Goal: Navigation & Orientation: Find specific page/section

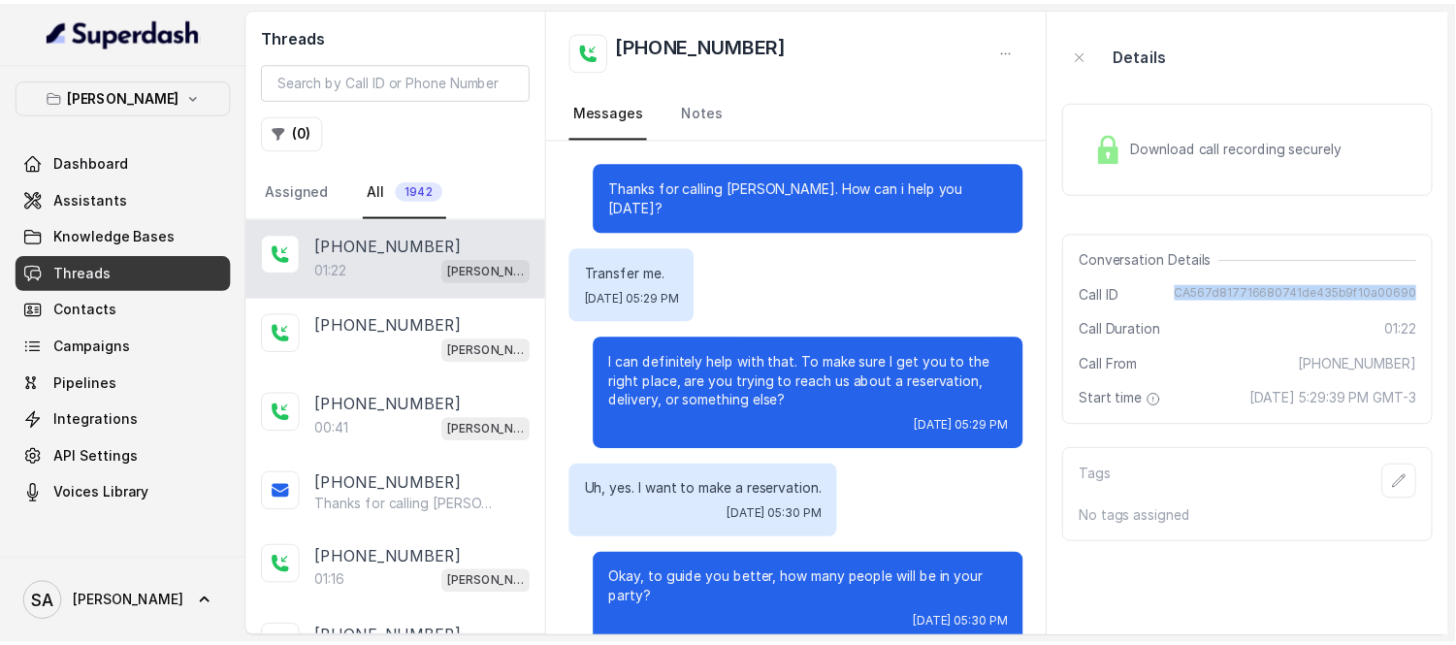
scroll to position [802, 0]
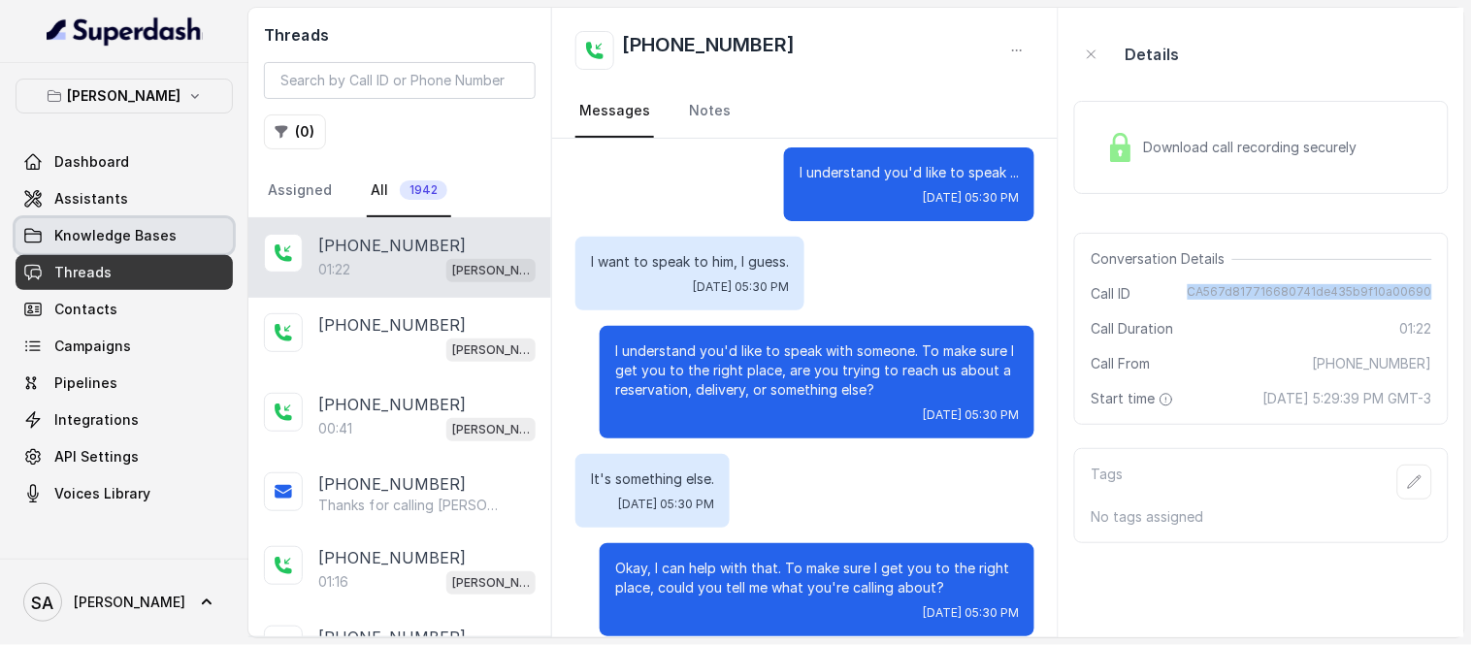
click at [107, 243] on span "Knowledge Bases" at bounding box center [115, 235] width 122 height 19
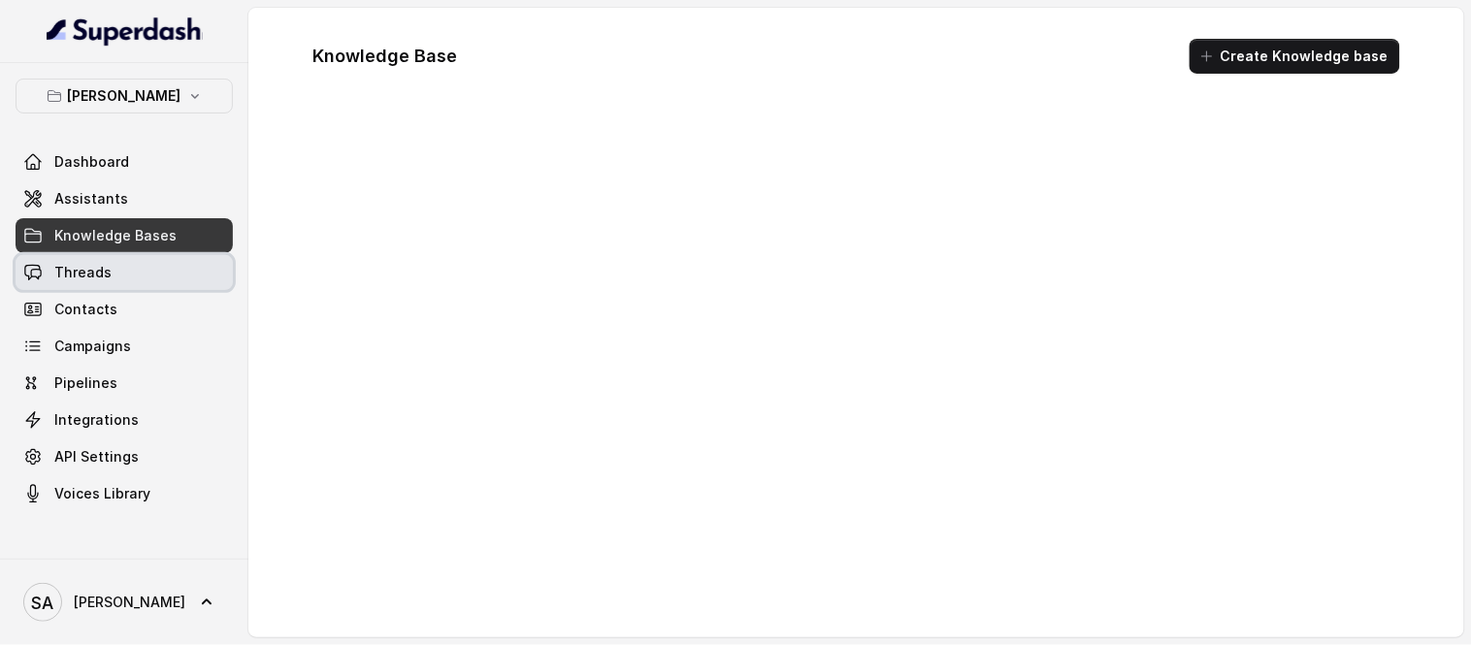
click at [108, 279] on span "Threads" at bounding box center [82, 272] width 57 height 19
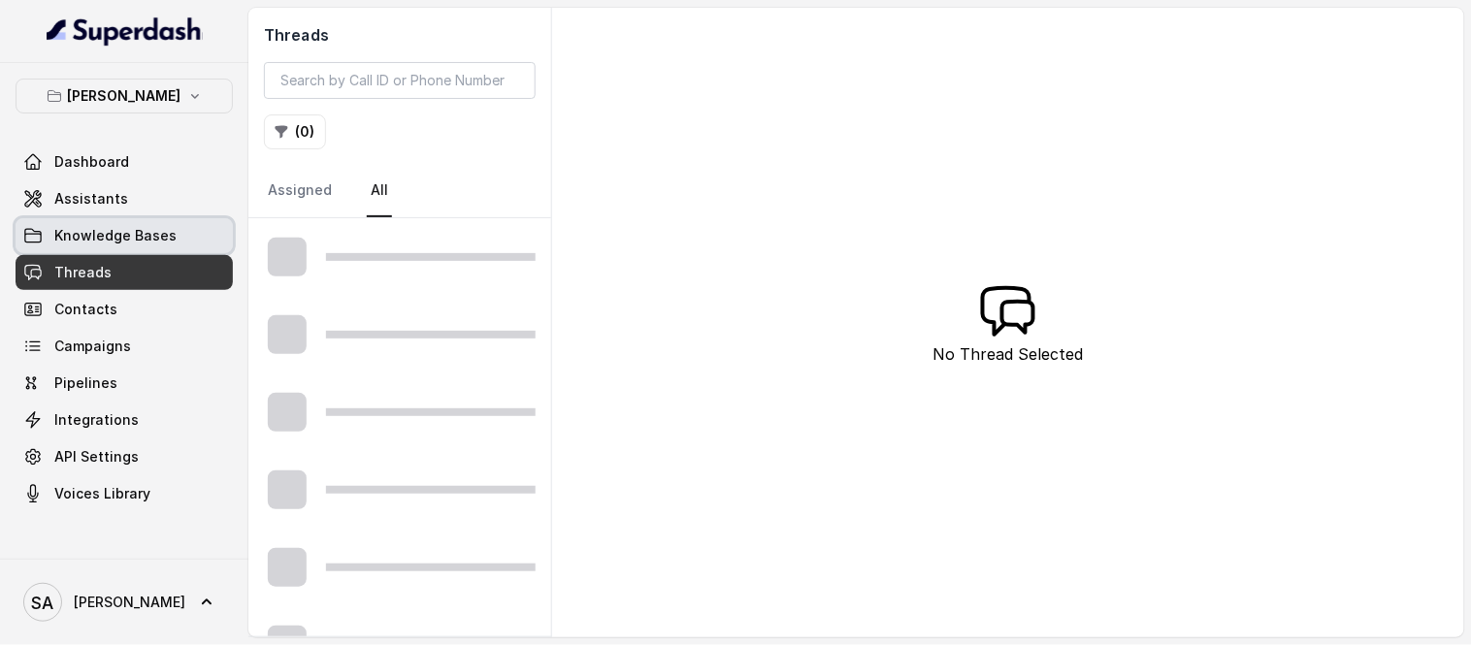
click at [136, 235] on span "Knowledge Bases" at bounding box center [115, 235] width 122 height 19
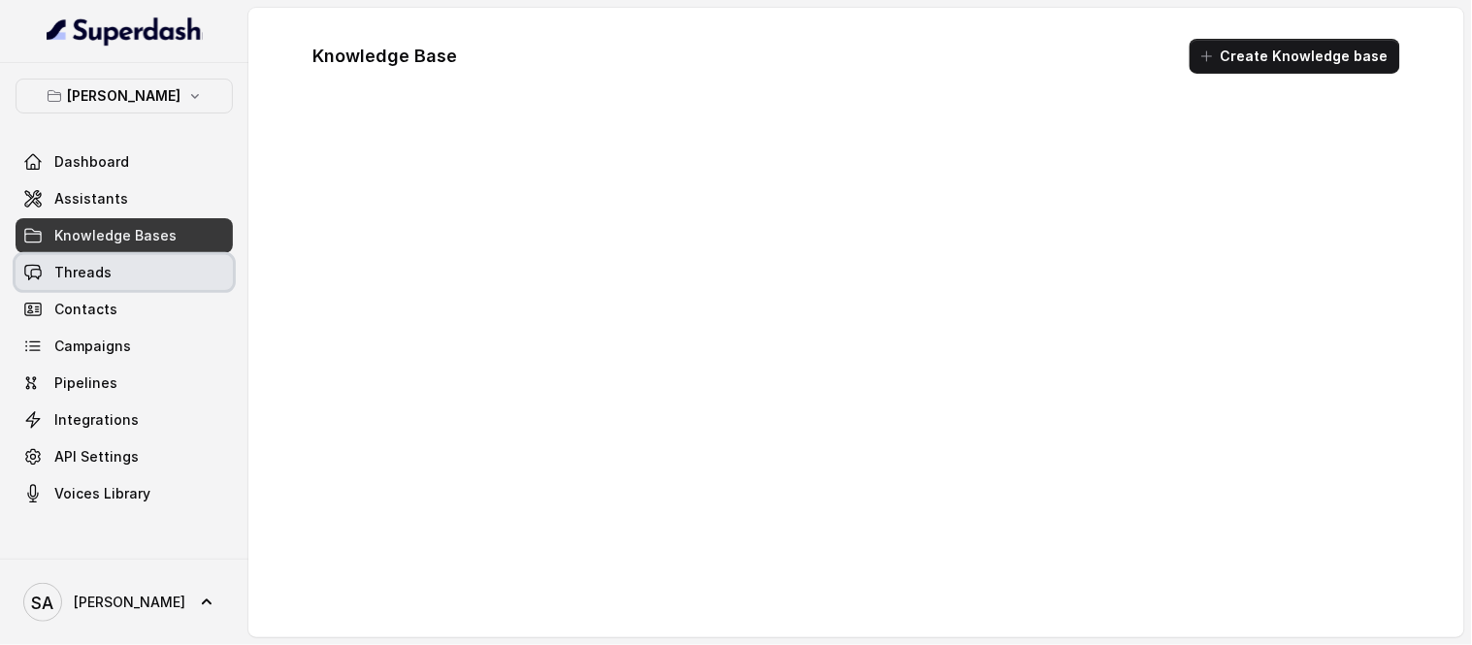
click at [130, 265] on link "Threads" at bounding box center [124, 272] width 217 height 35
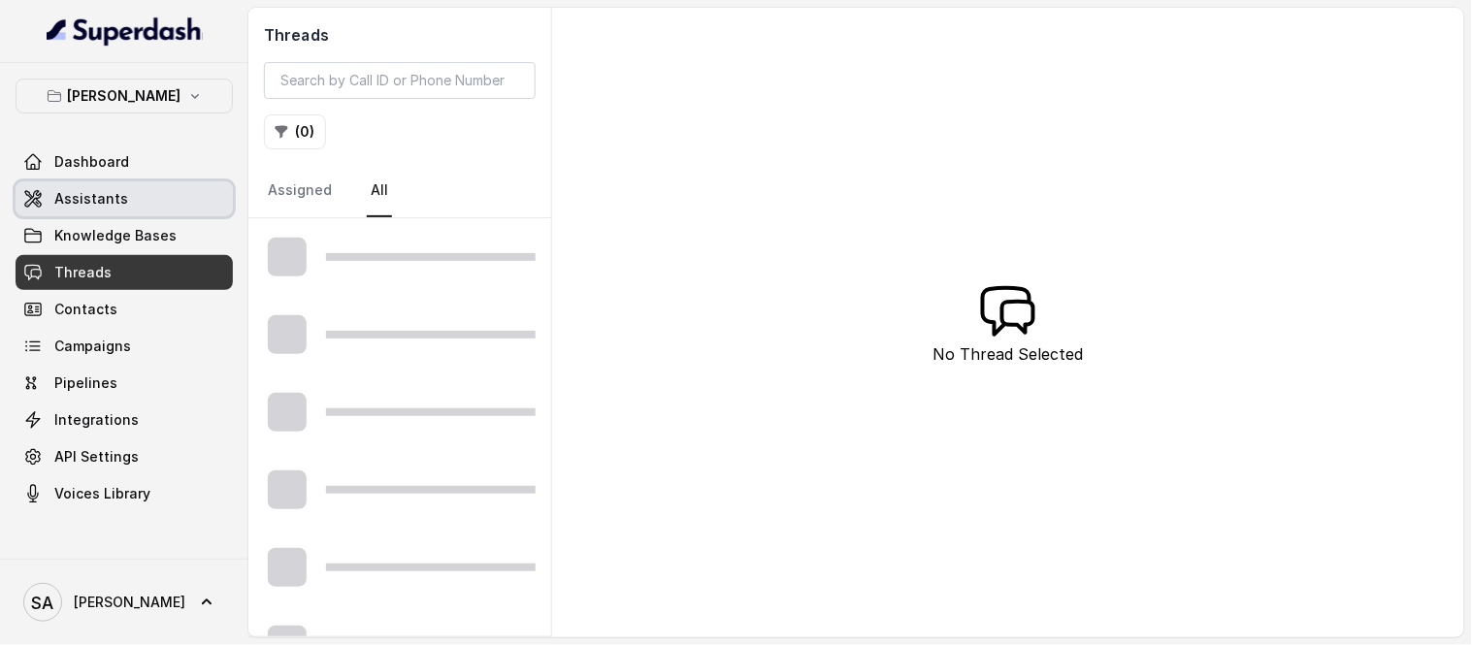
click at [88, 197] on span "Assistants" at bounding box center [91, 198] width 74 height 19
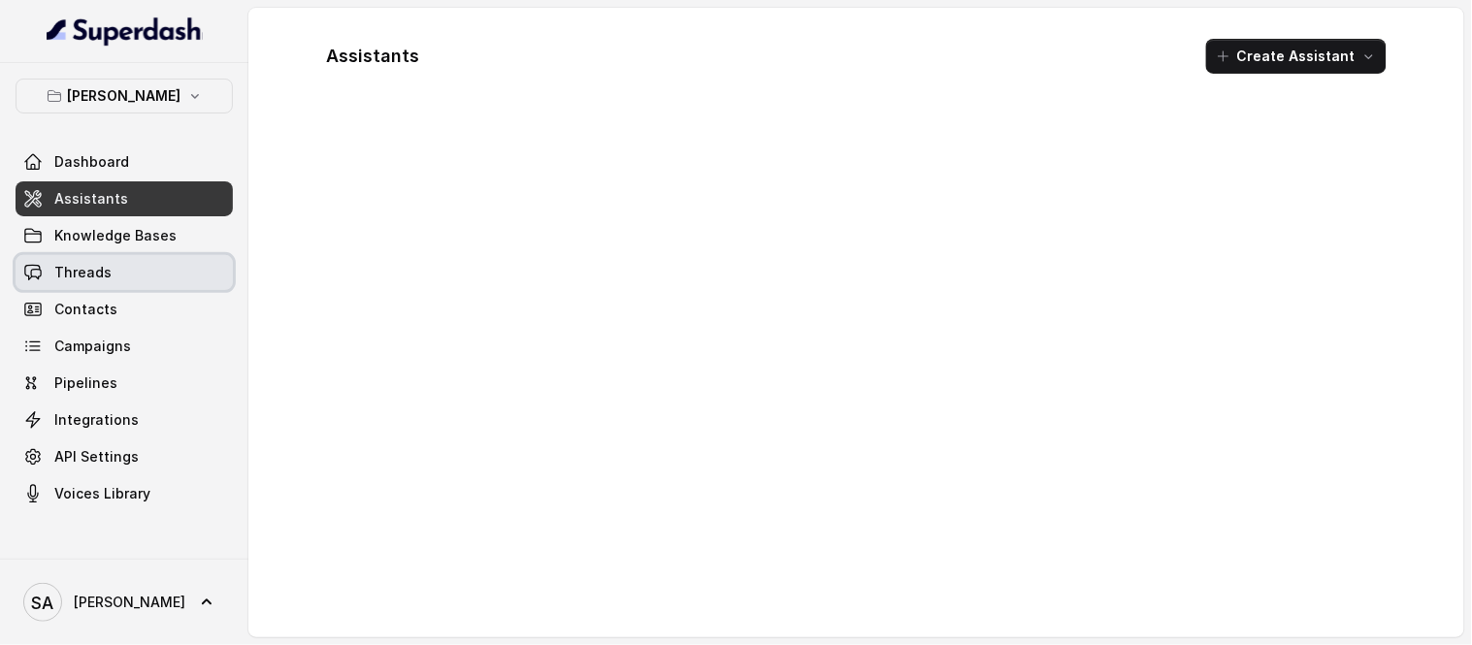
click at [83, 275] on span "Threads" at bounding box center [82, 272] width 57 height 19
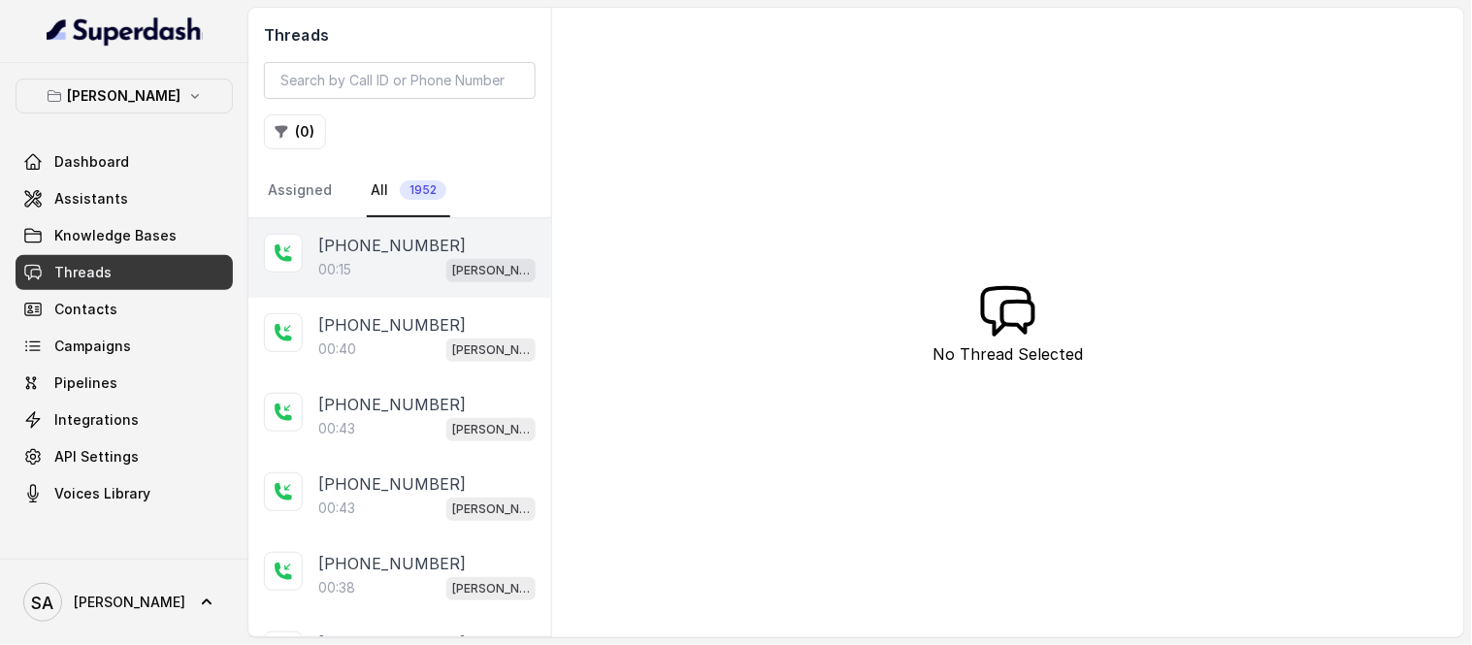
click at [386, 257] on div "00:15 [PERSON_NAME]" at bounding box center [426, 269] width 217 height 25
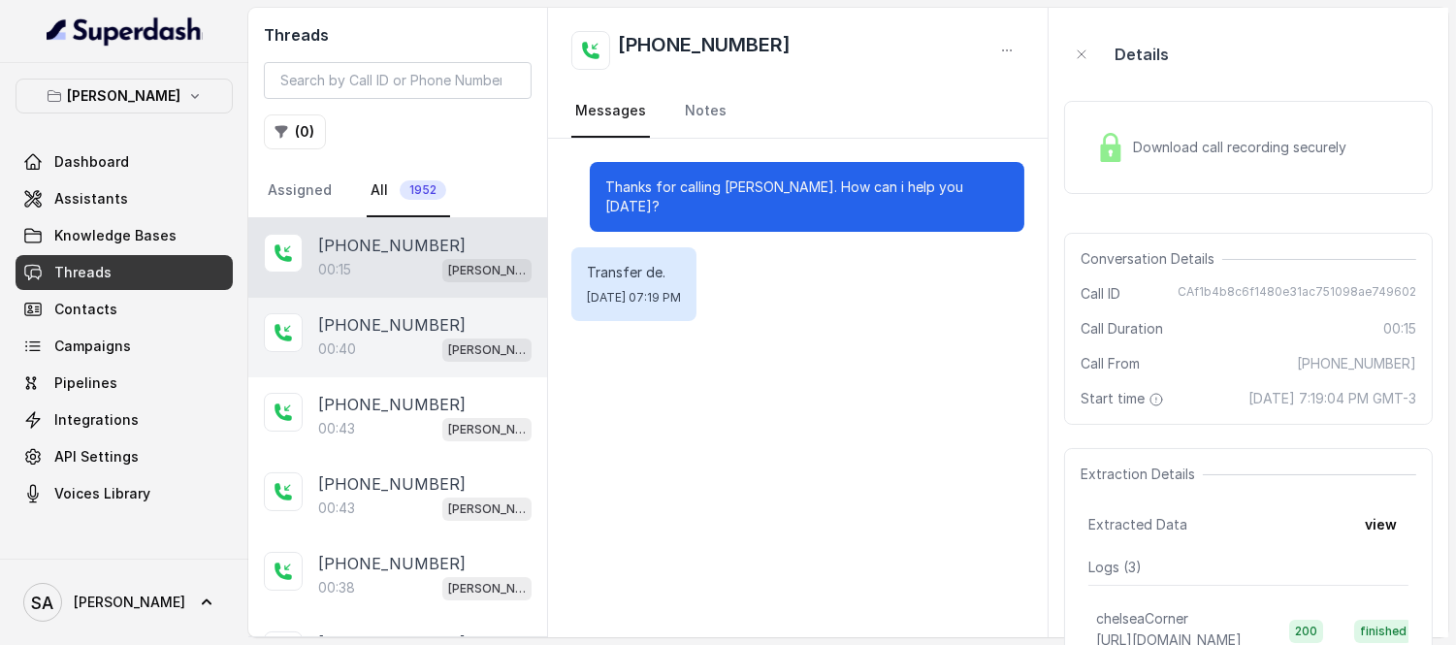
click at [373, 322] on p "[PHONE_NUMBER]" at bounding box center [391, 324] width 147 height 23
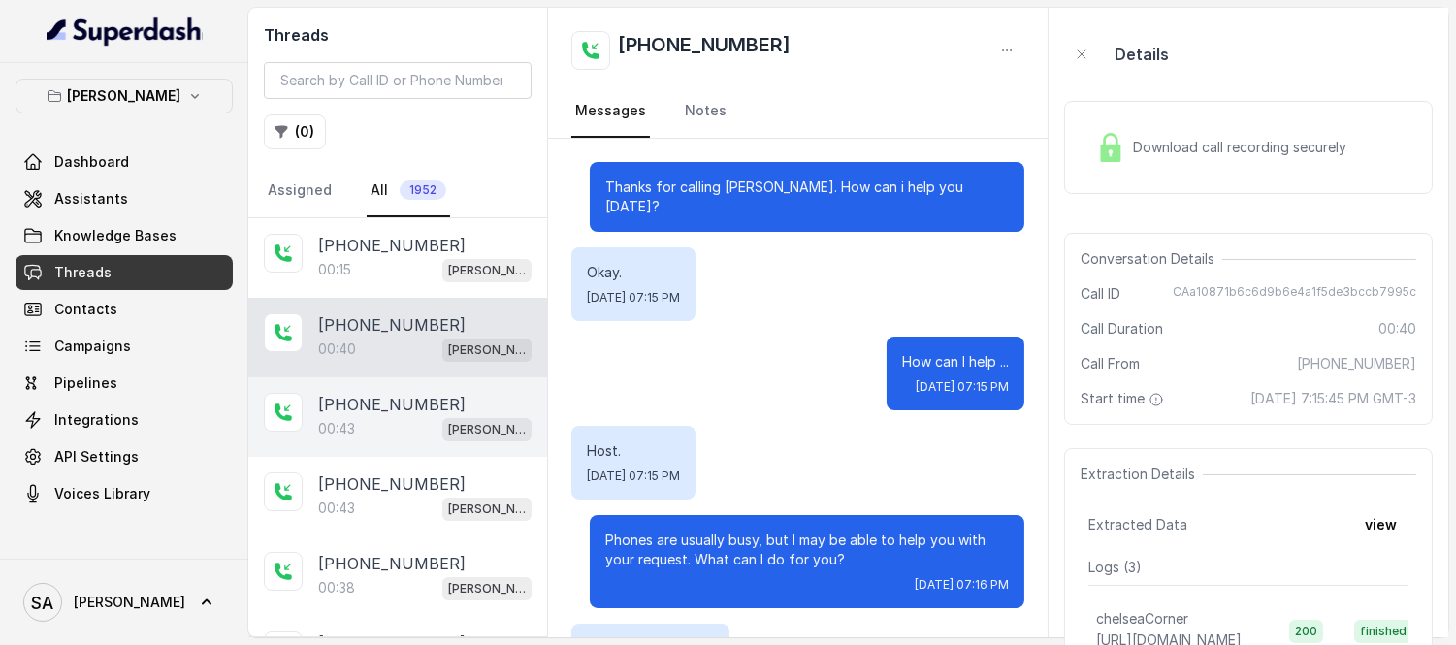
click at [359, 418] on div "00:43 [GEOGRAPHIC_DATA]" at bounding box center [424, 428] width 213 height 25
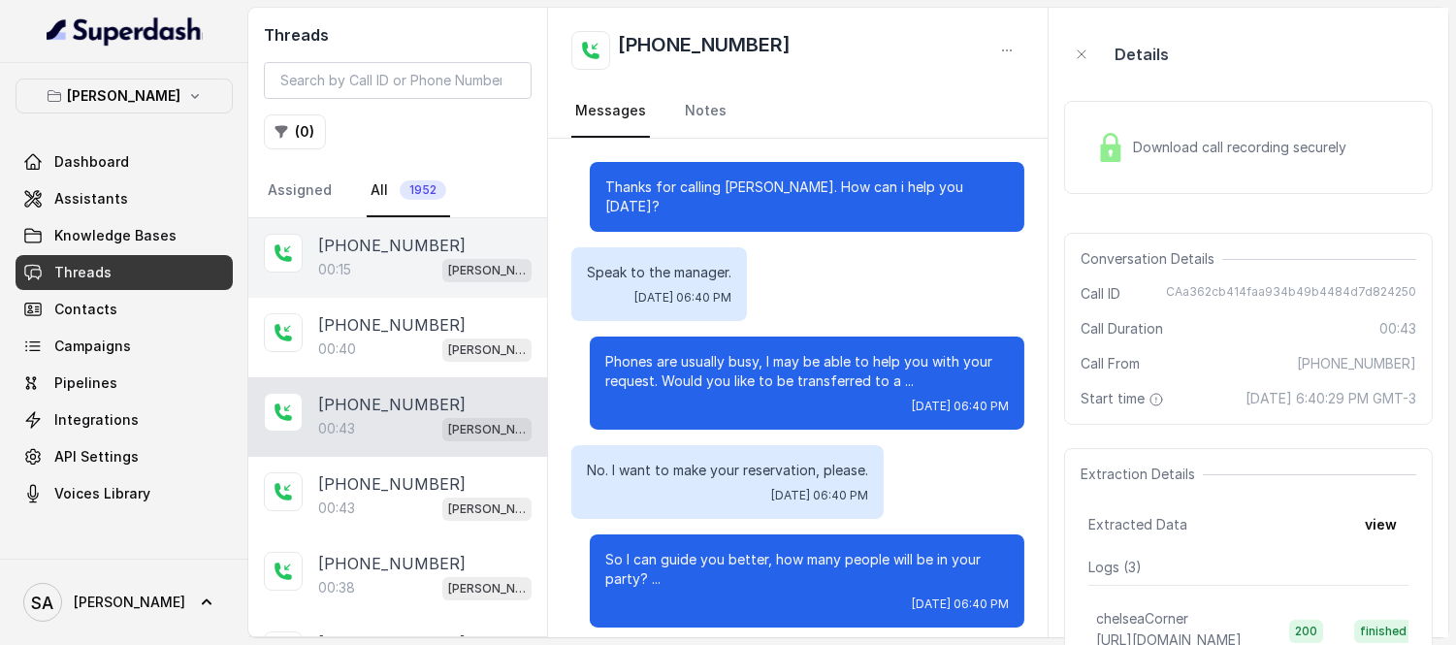
click at [376, 253] on p "[PHONE_NUMBER]" at bounding box center [391, 245] width 147 height 23
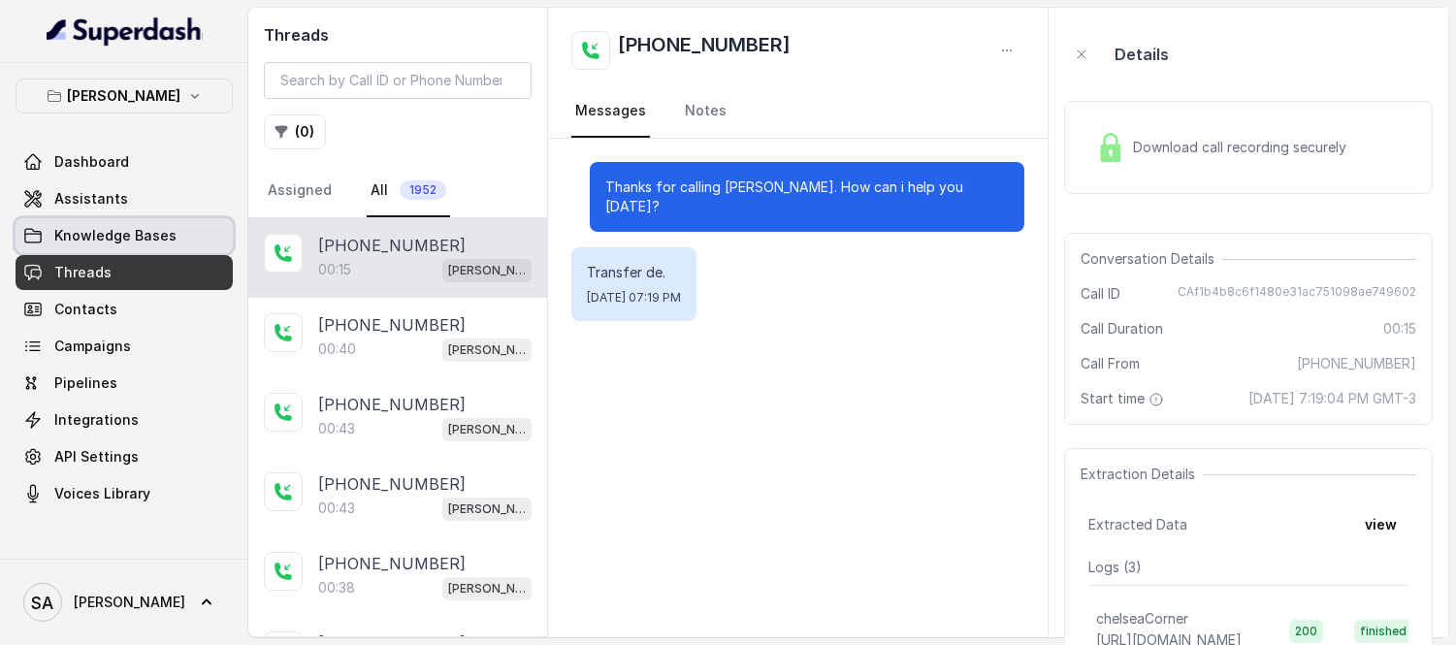
click at [101, 236] on span "Knowledge Bases" at bounding box center [115, 235] width 122 height 19
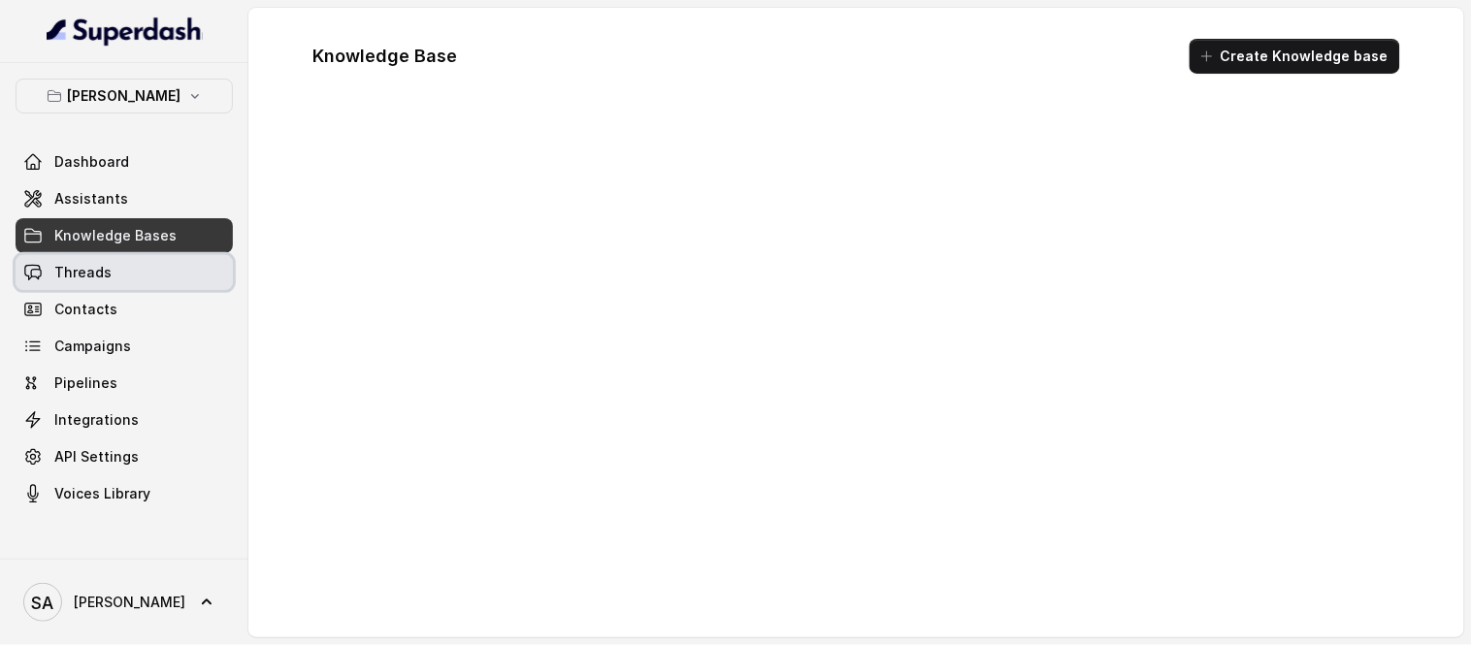
click at [89, 269] on span "Threads" at bounding box center [82, 272] width 57 height 19
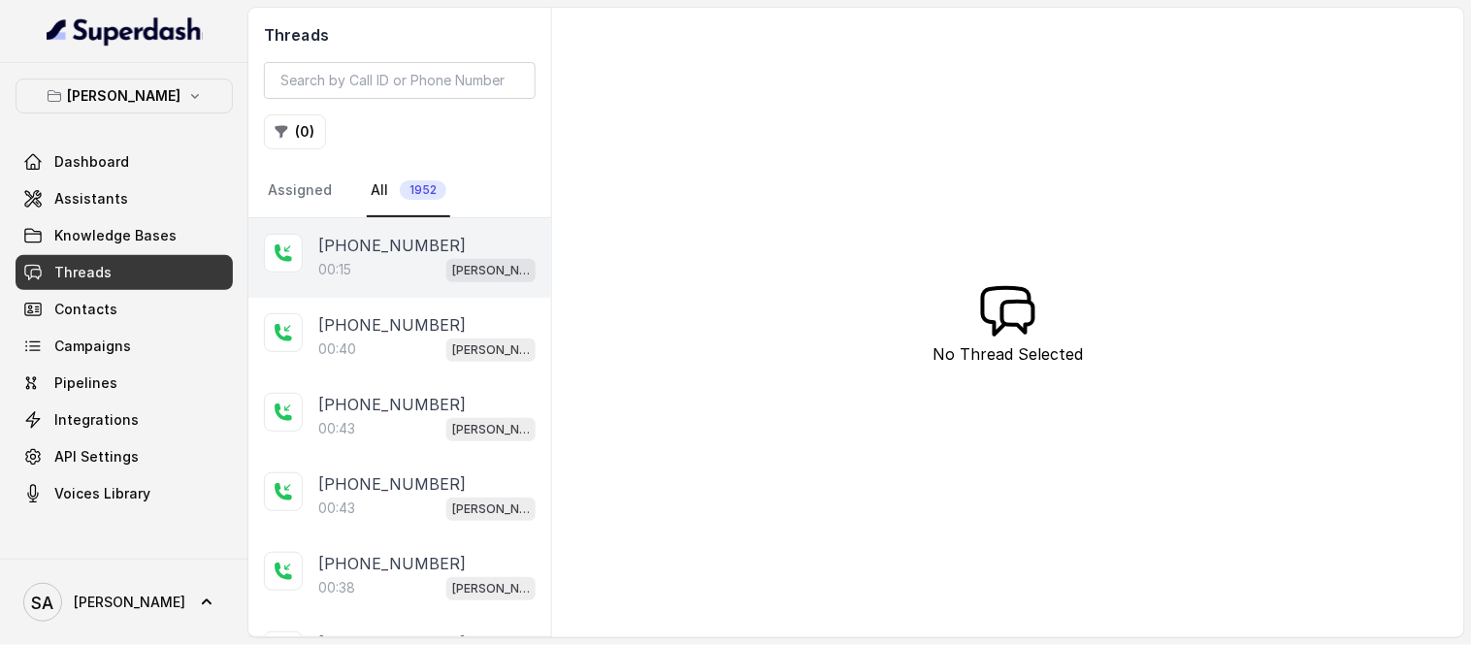
click at [396, 268] on div "00:15 [PERSON_NAME]" at bounding box center [426, 269] width 217 height 25
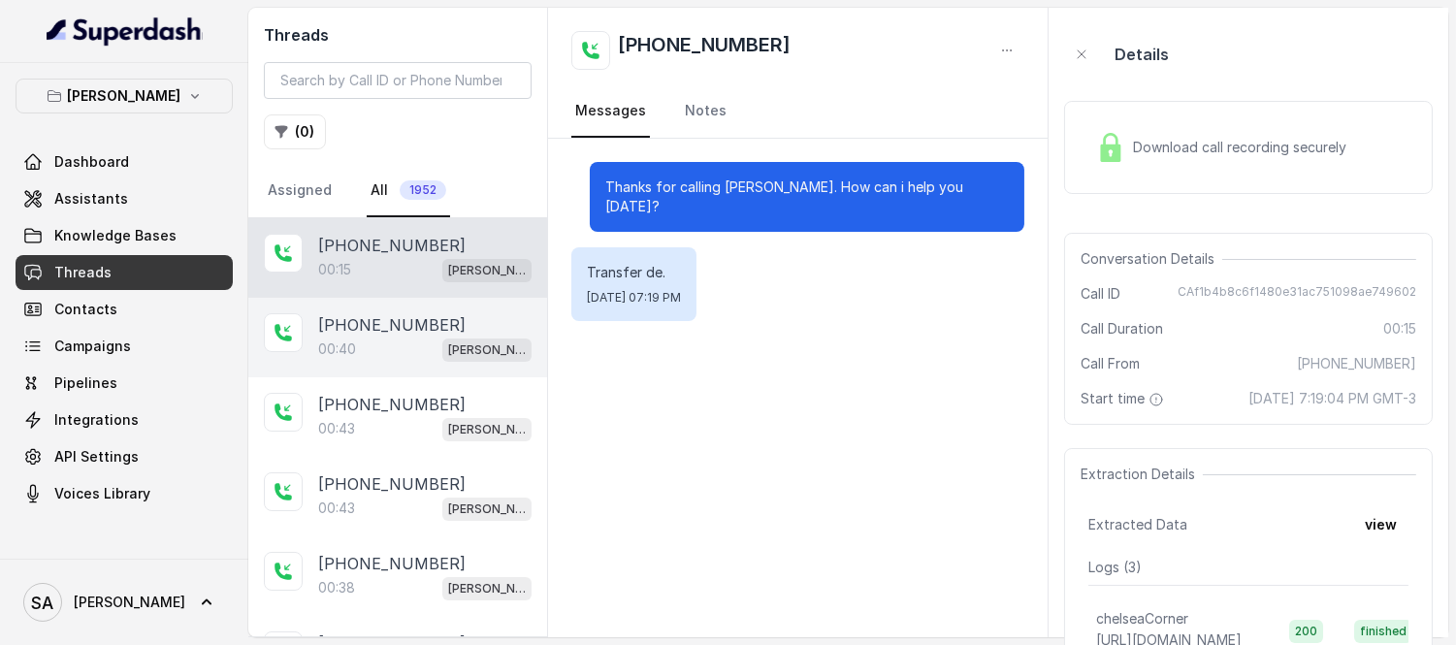
click at [353, 325] on p "[PHONE_NUMBER]" at bounding box center [391, 324] width 147 height 23
